Goal: Navigation & Orientation: Go to known website

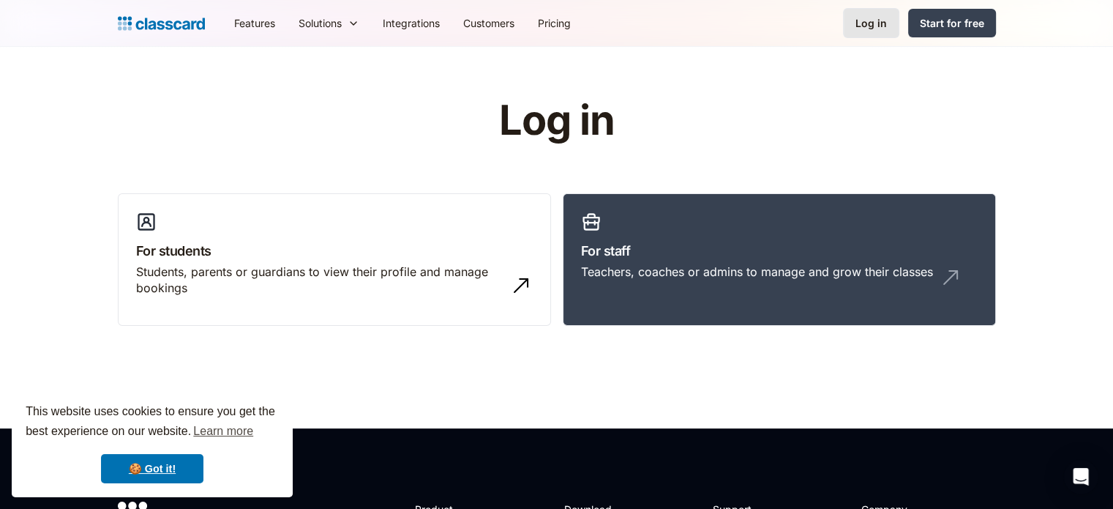
click at [853, 27] on link "Log in" at bounding box center [871, 23] width 56 height 30
click at [872, 29] on div "Log in" at bounding box center [871, 22] width 31 height 15
click at [686, 247] on h3 "For staff" at bounding box center [779, 251] width 397 height 20
